Goal: Information Seeking & Learning: Learn about a topic

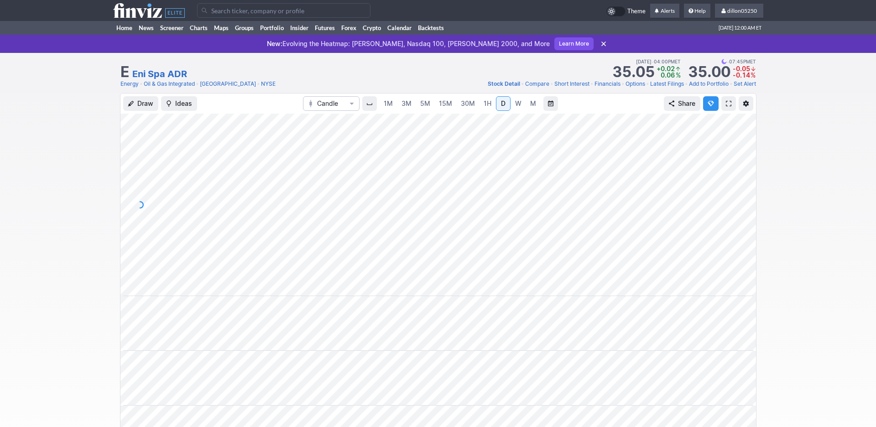
scroll to position [0, 55]
click at [218, 15] on input "Search" at bounding box center [283, 10] width 173 height 15
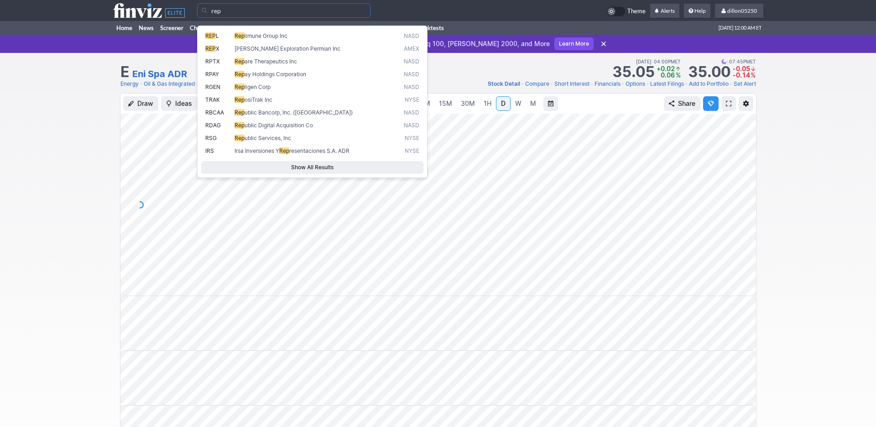
click at [276, 52] on span "Riley Exploration Permian Inc" at bounding box center [287, 48] width 106 height 7
type input "REPX"
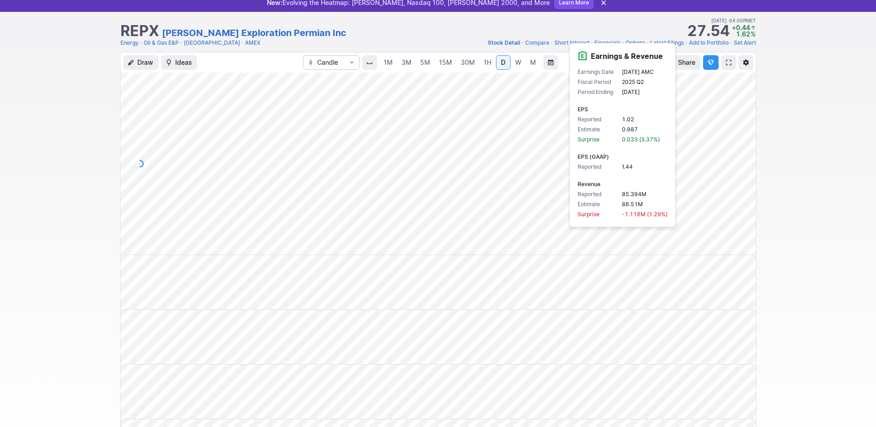
scroll to position [103, 0]
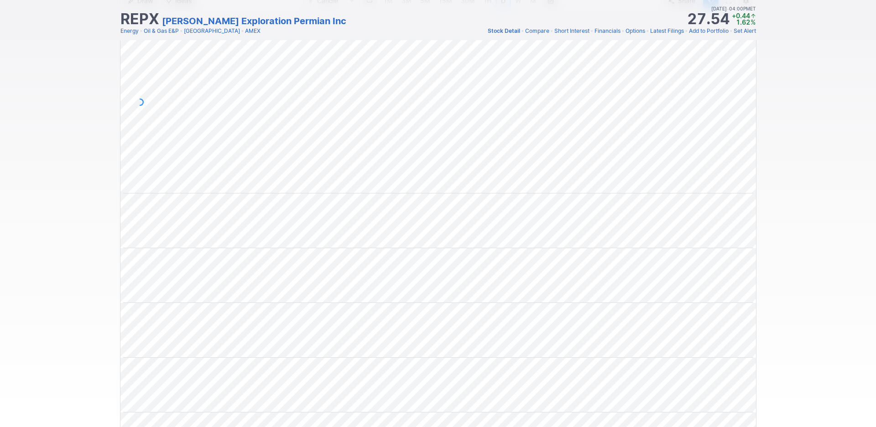
click at [806, 245] on div "Draw Ideas Candle 1M 3M 5M 15M 30M 1H D W M Share" at bounding box center [438, 259] width 876 height 539
